Goal: Subscribe to service/newsletter

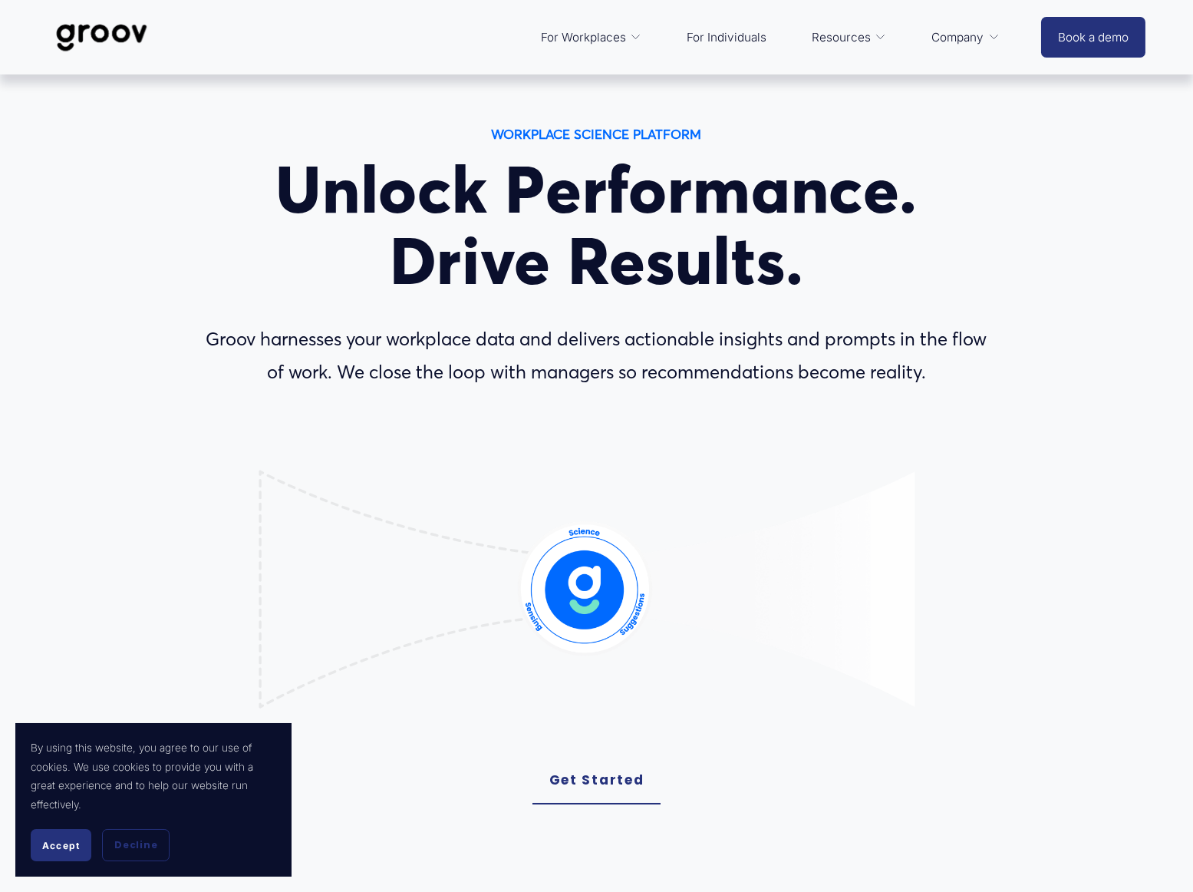
click at [58, 837] on button "Accept" at bounding box center [61, 845] width 61 height 32
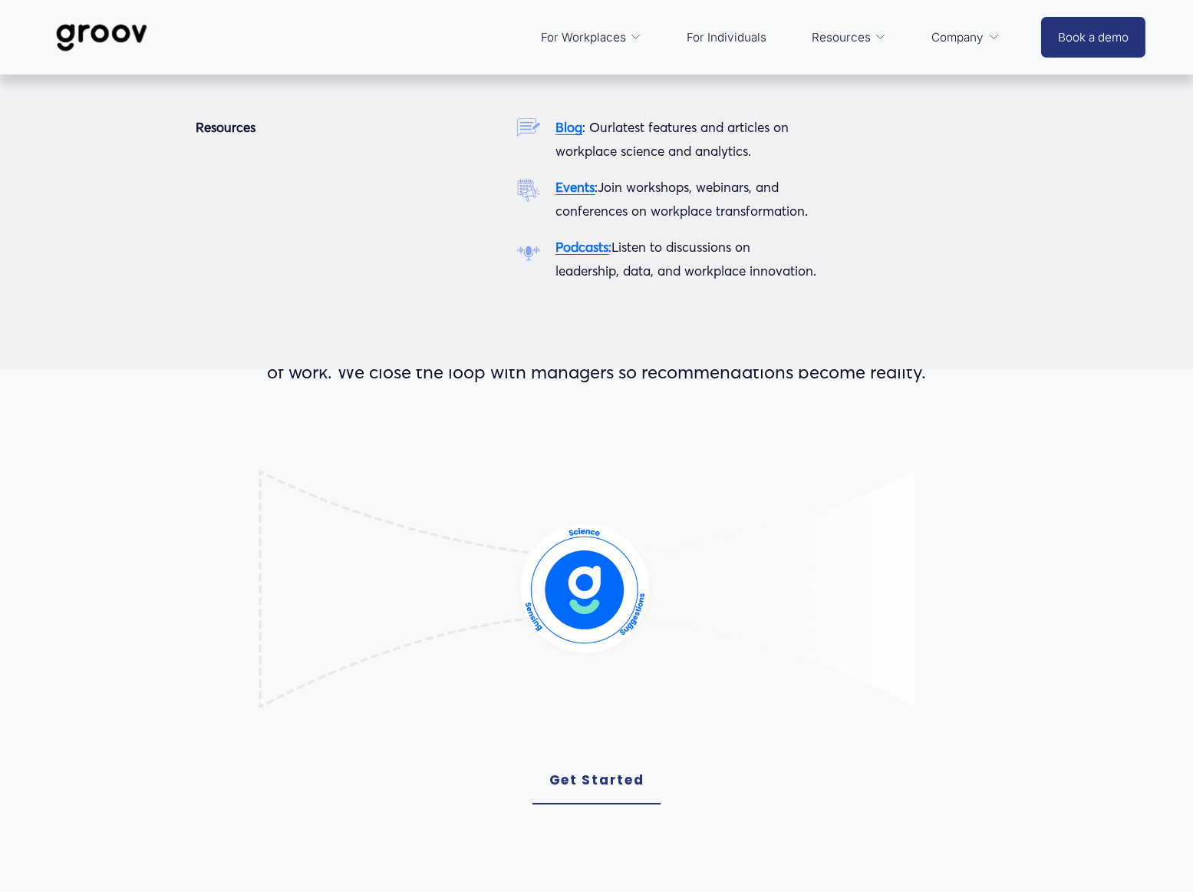
click at [846, 34] on span "Resources" at bounding box center [841, 37] width 59 height 21
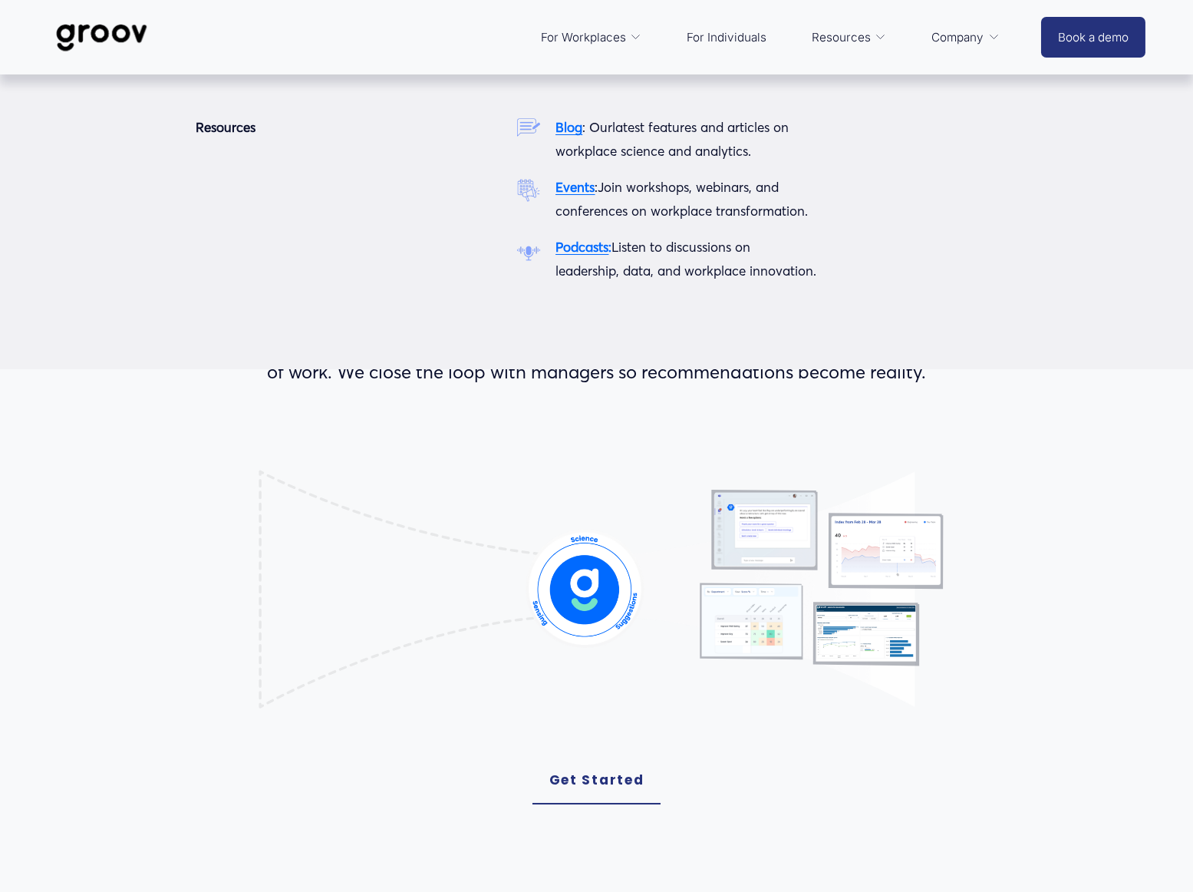
click at [576, 183] on strong "Events" at bounding box center [575, 187] width 39 height 16
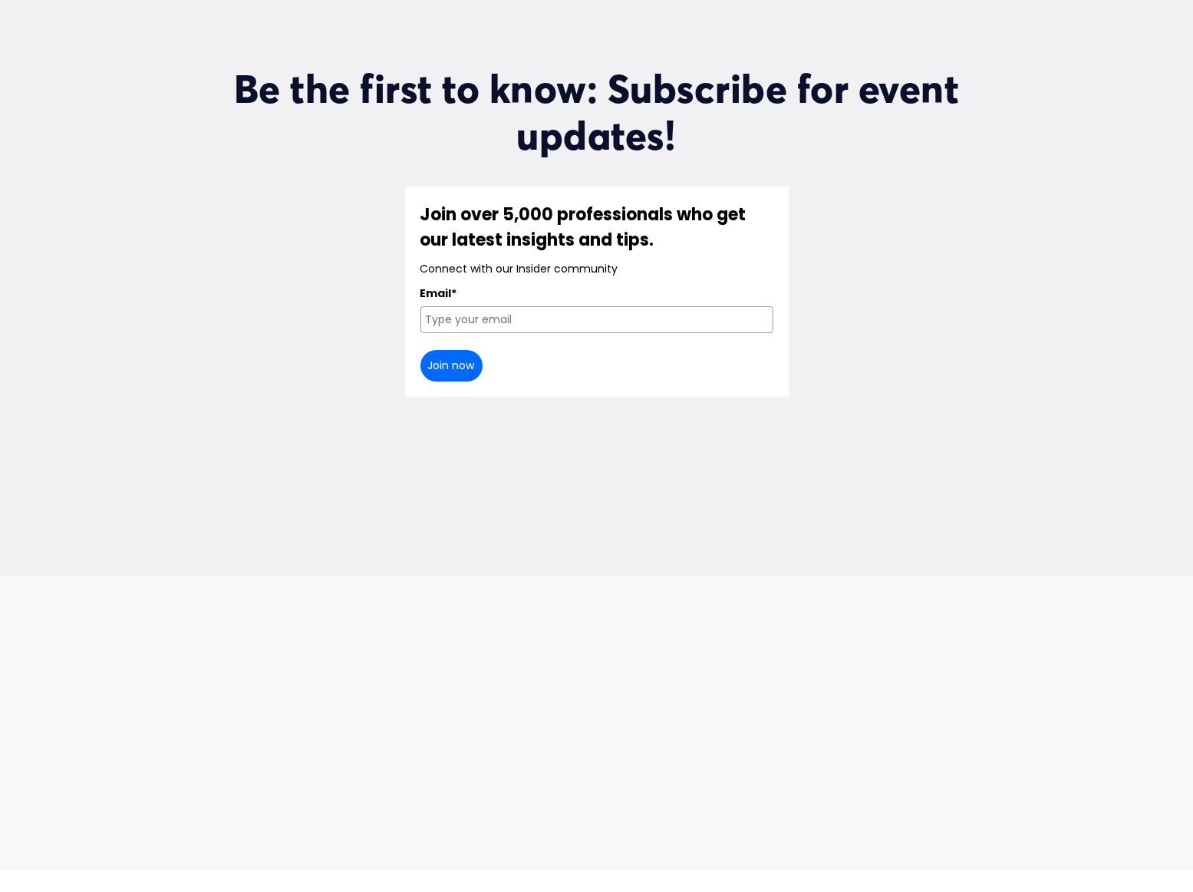
scroll to position [614, 0]
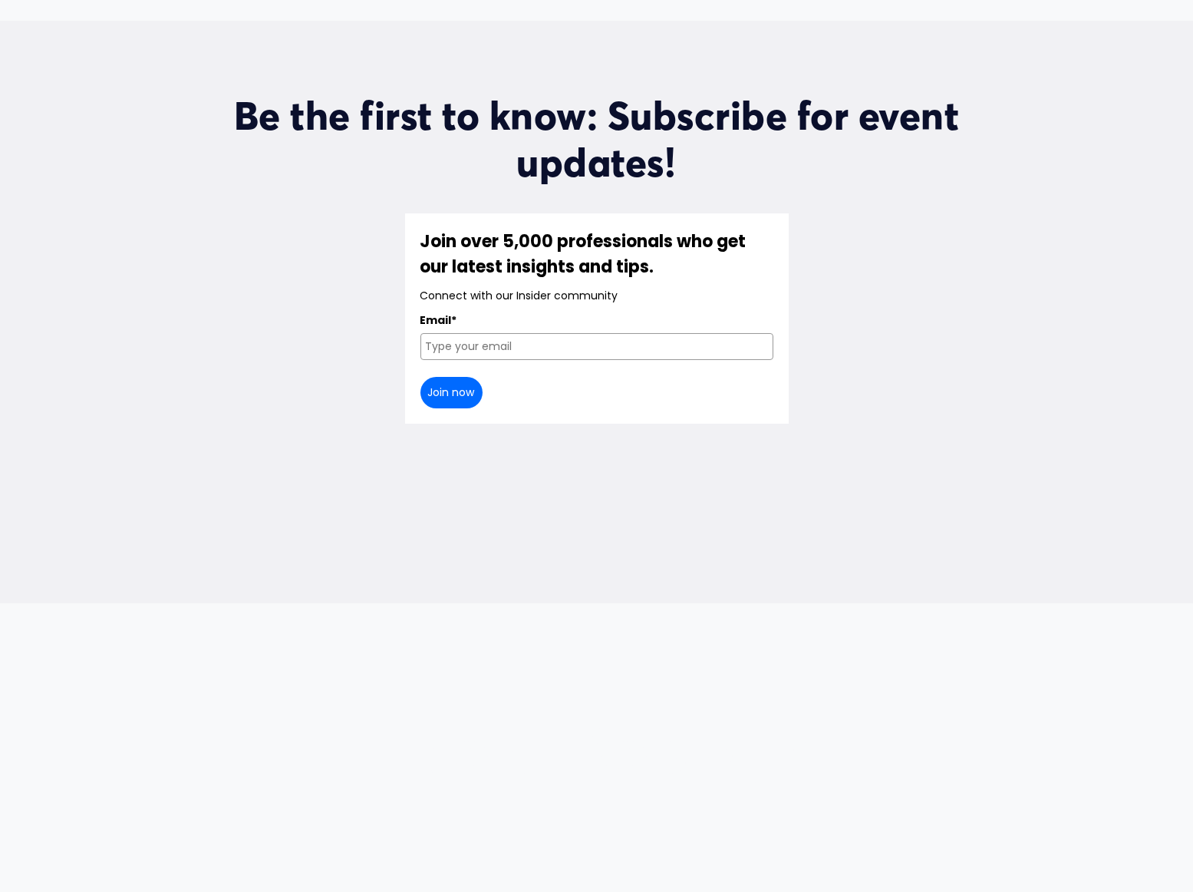
click at [460, 333] on input "Email*" at bounding box center [597, 346] width 353 height 27
type input "sarah.bulkeley@simpsongrierson.com"
click at [448, 377] on button "Join now" at bounding box center [452, 392] width 62 height 31
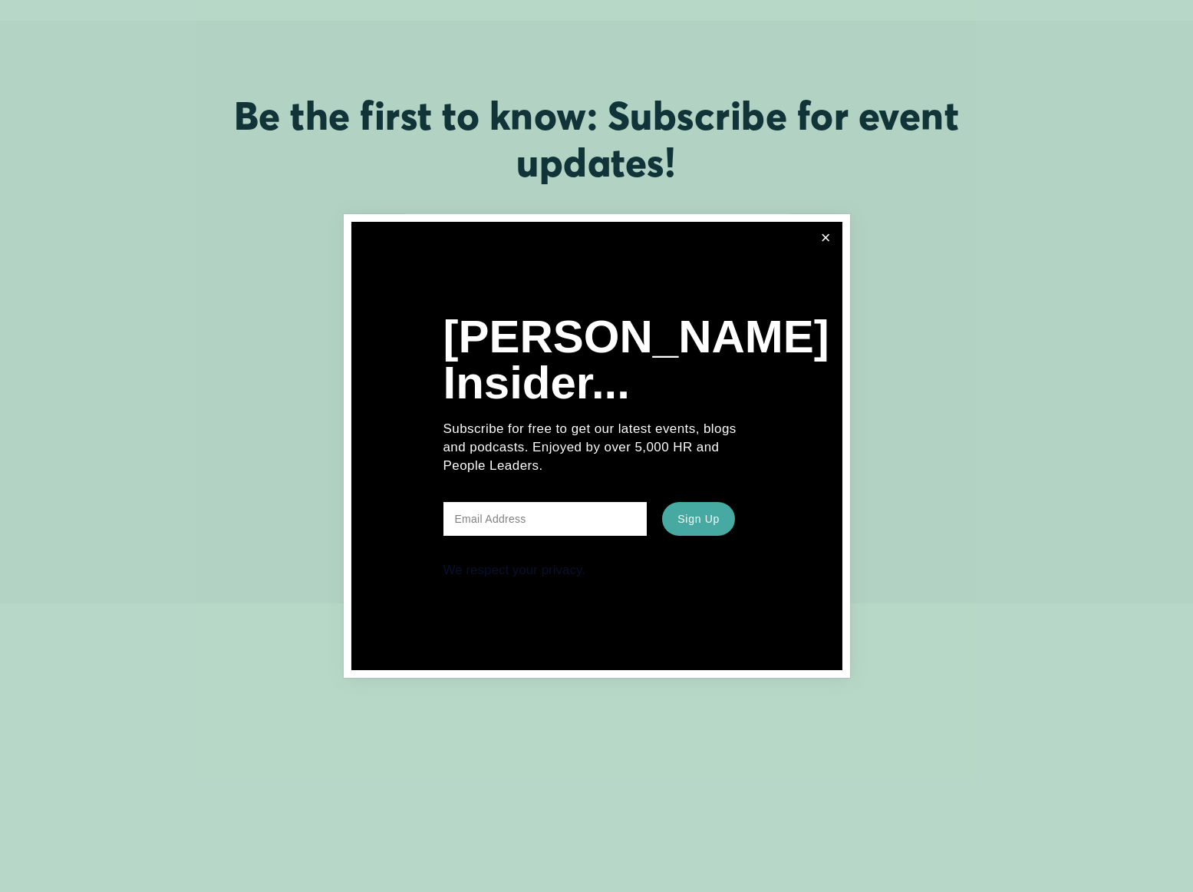
click at [516, 529] on input "text" at bounding box center [546, 519] width 204 height 34
type input "sarah.bulkeley@simpsongrierson.com"
click at [695, 525] on button "Sign Up" at bounding box center [698, 519] width 72 height 34
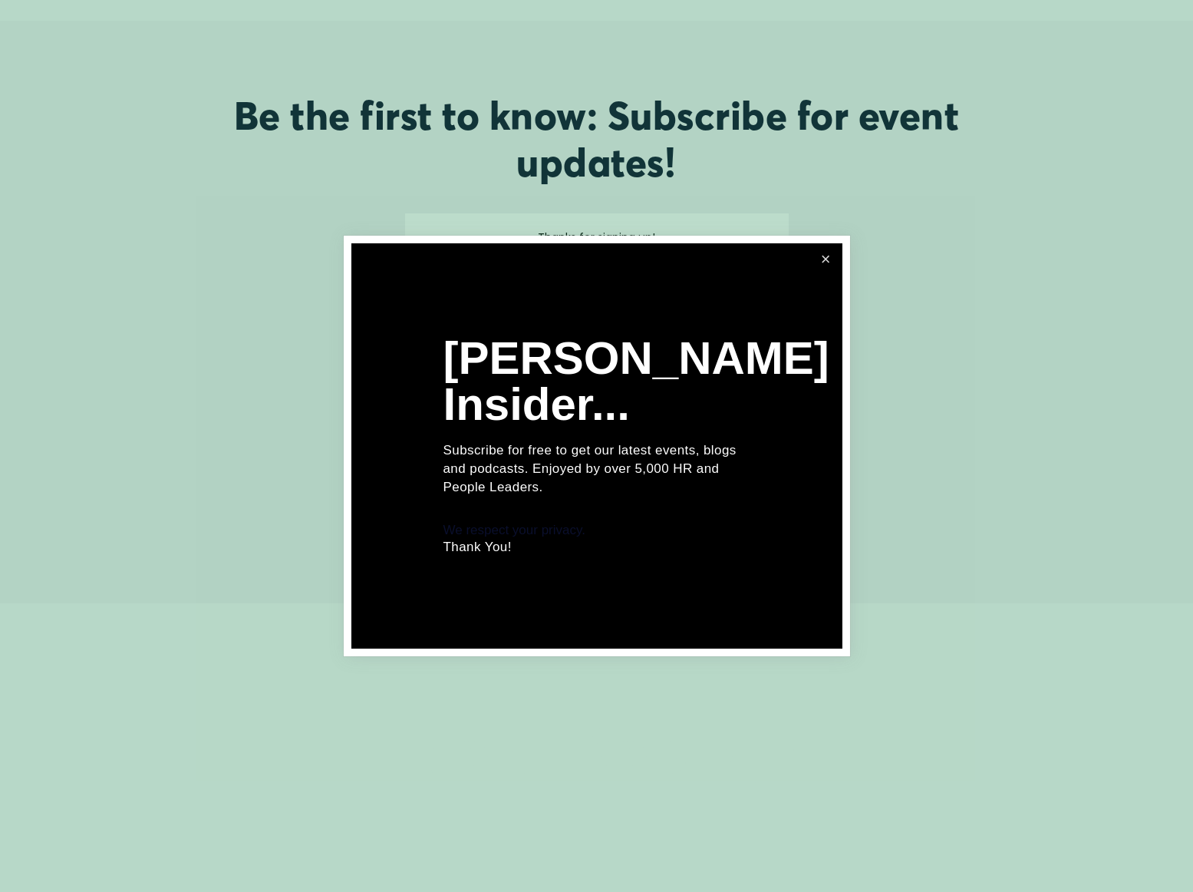
click at [825, 254] on link "Close" at bounding box center [826, 260] width 28 height 28
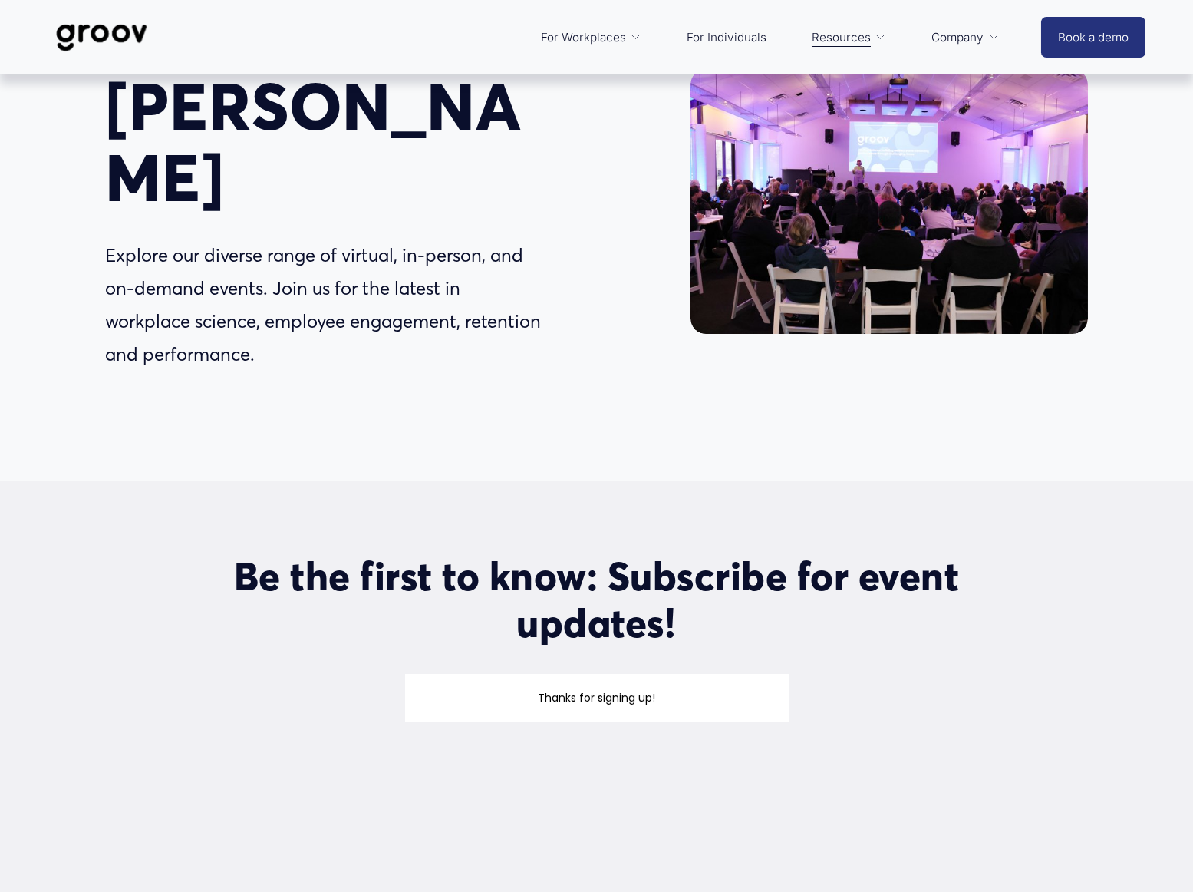
scroll to position [0, 0]
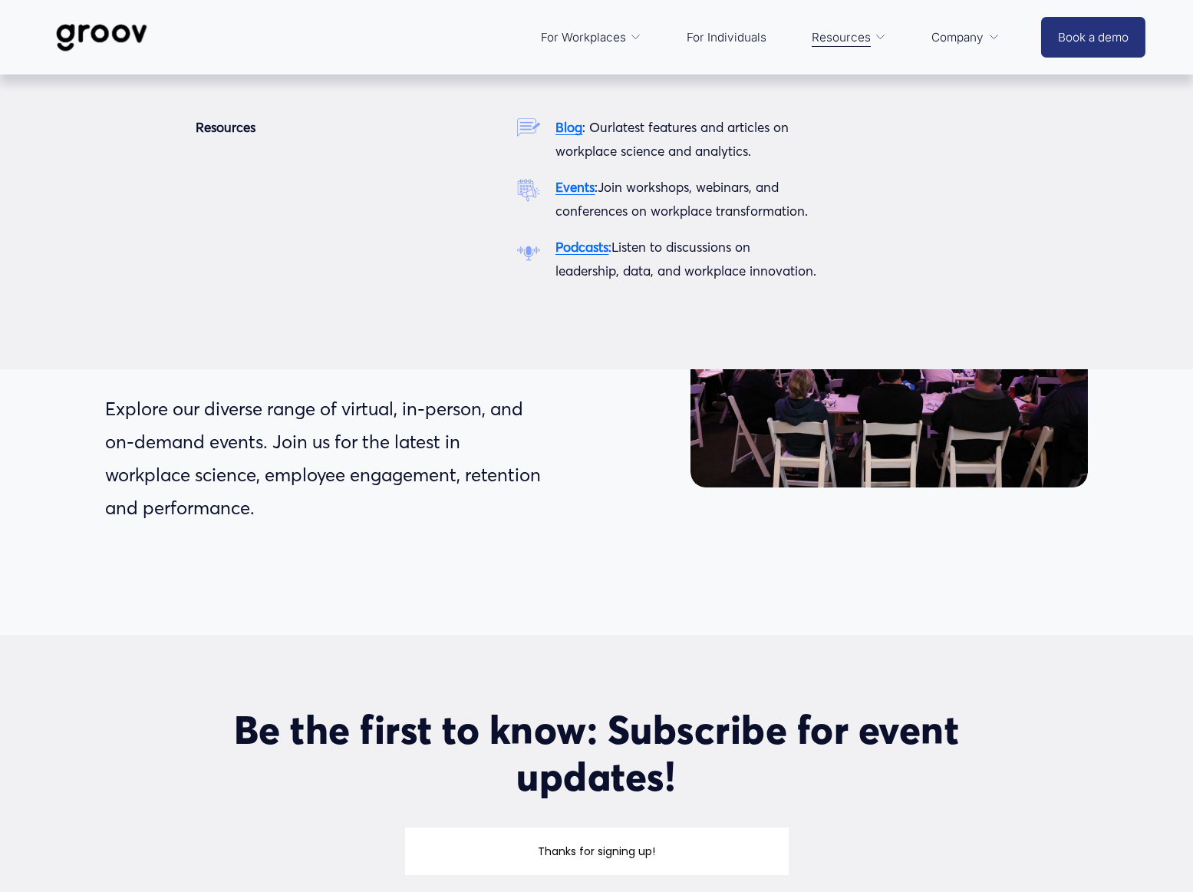
click at [568, 127] on strong "Blog" at bounding box center [569, 127] width 27 height 16
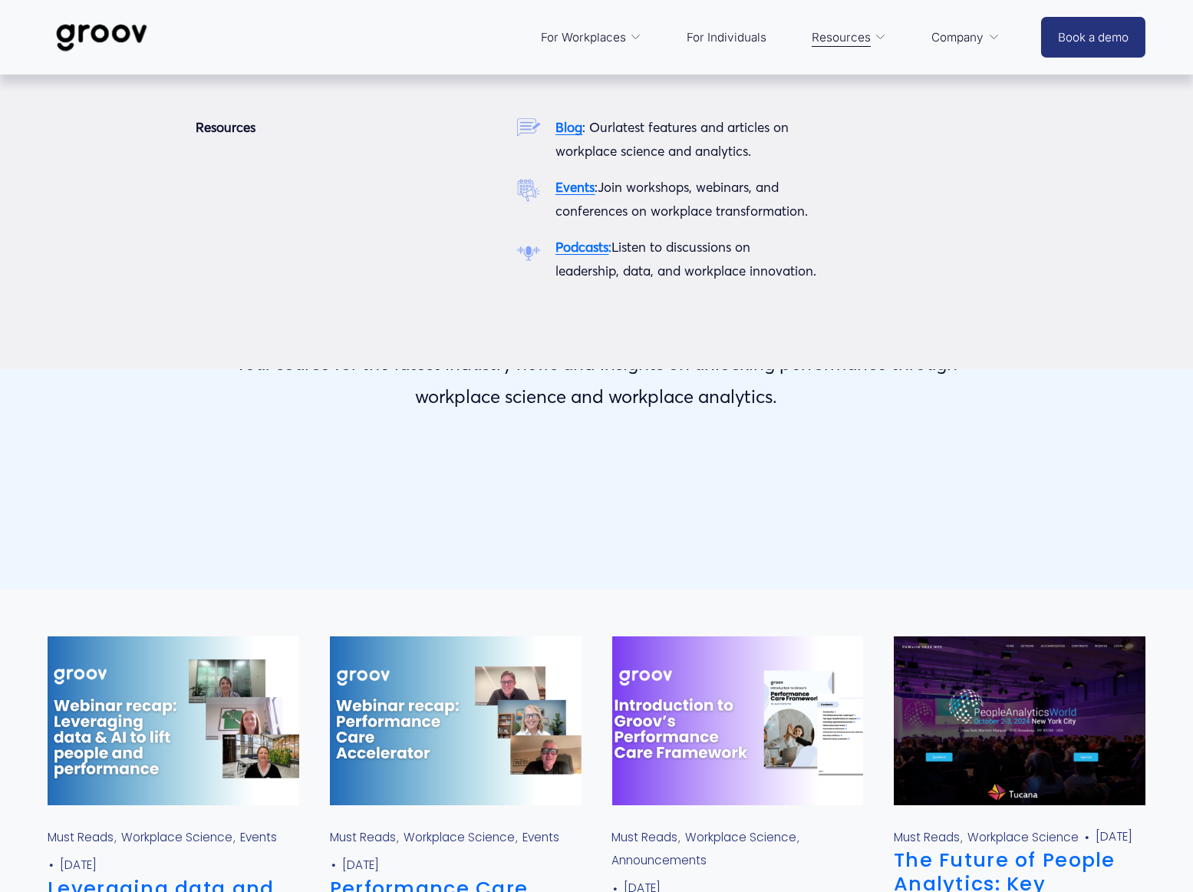
click at [582, 254] on strong "Podcasts" at bounding box center [582, 247] width 53 height 16
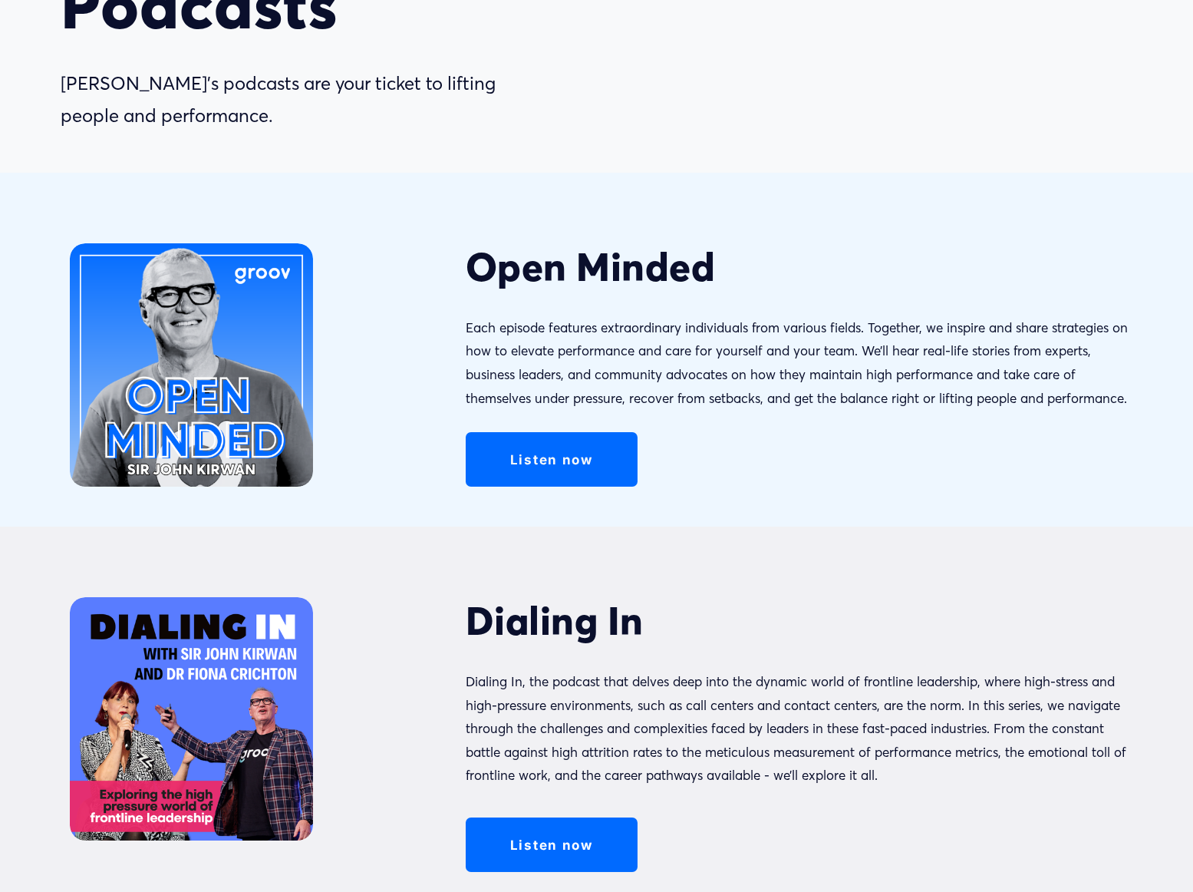
scroll to position [307, 0]
